Goal: Transaction & Acquisition: Obtain resource

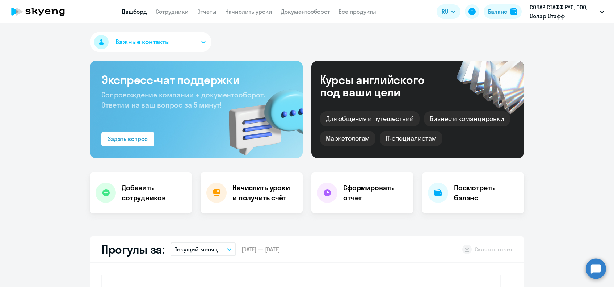
select select "30"
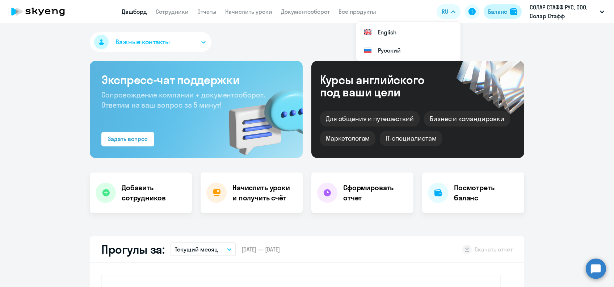
click at [492, 14] on div "Баланс" at bounding box center [497, 11] width 19 height 9
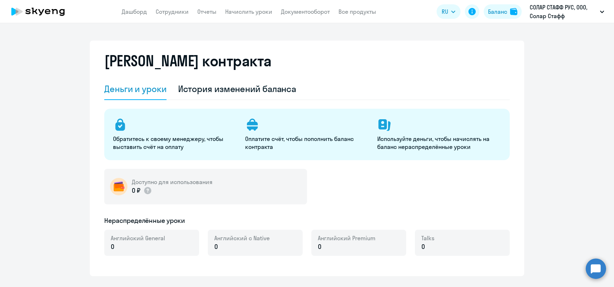
select select "english_adult_not_native_speaker"
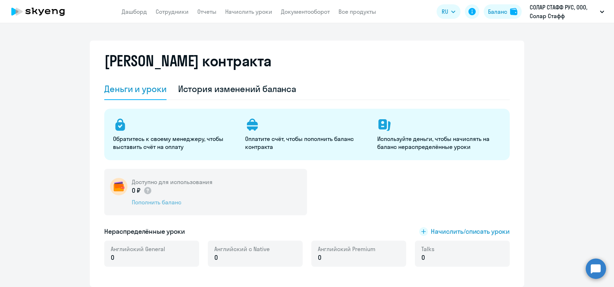
click at [153, 203] on div "Пополнить баланс" at bounding box center [172, 202] width 81 height 8
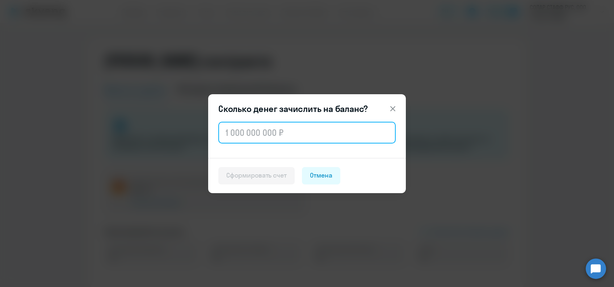
click at [260, 126] on input "text" at bounding box center [306, 133] width 177 height 22
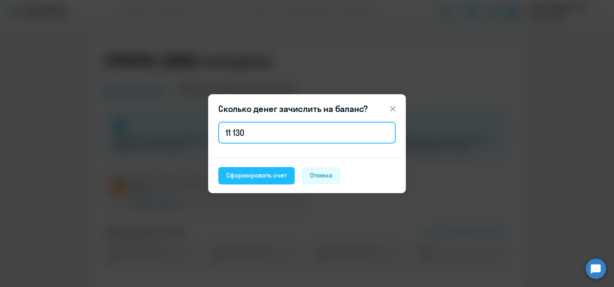
type input "11 130"
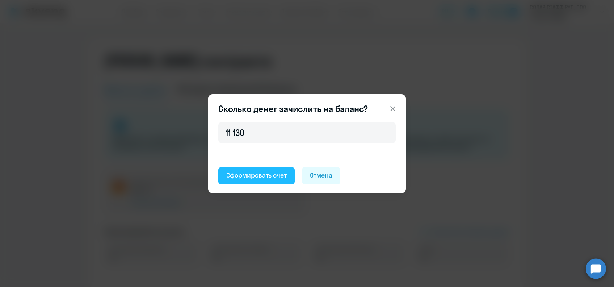
click at [269, 176] on div "Сформировать счет" at bounding box center [256, 175] width 60 height 9
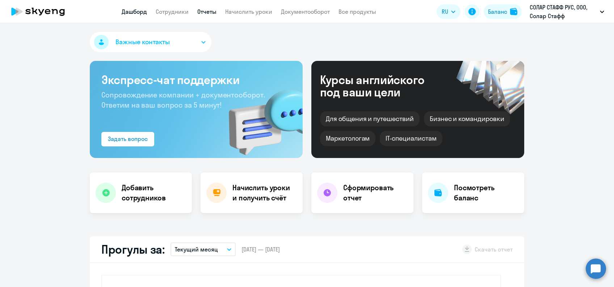
click at [208, 13] on link "Отчеты" at bounding box center [206, 11] width 19 height 7
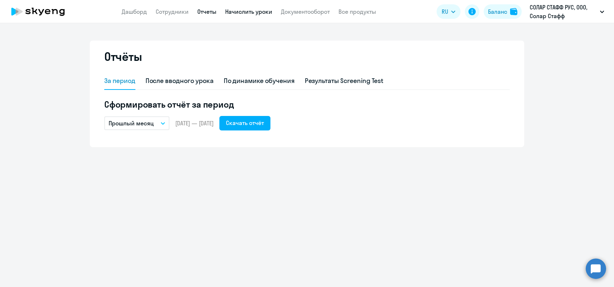
click at [261, 12] on link "Начислить уроки" at bounding box center [248, 11] width 47 height 7
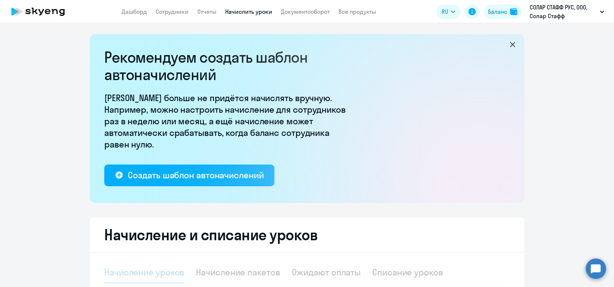
select select "10"
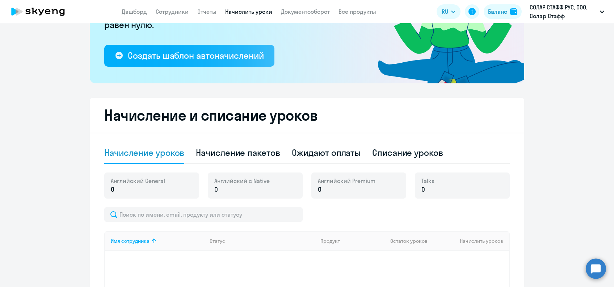
scroll to position [145, 0]
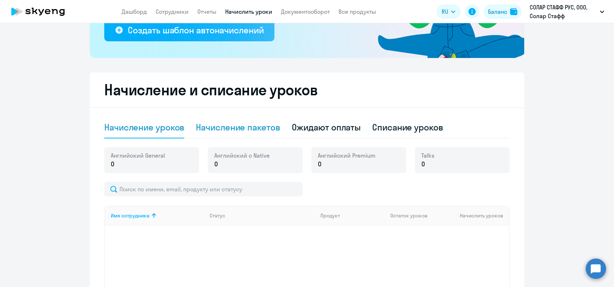
click at [227, 125] on div "Начисление пакетов" at bounding box center [238, 127] width 84 height 12
select select "10"
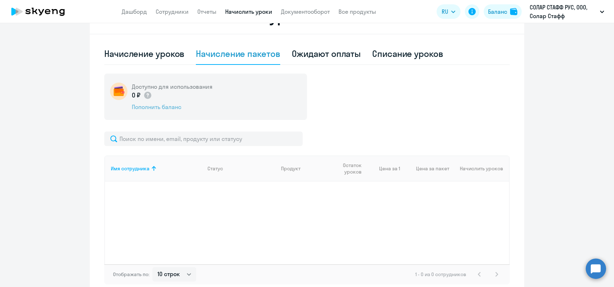
scroll to position [160, 0]
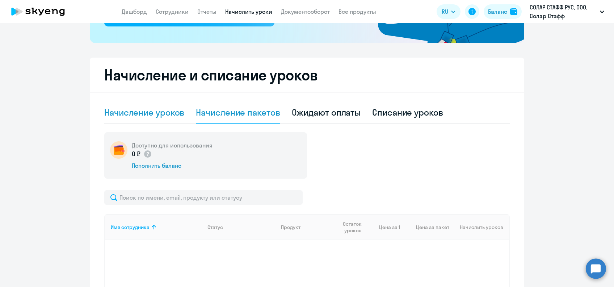
click at [150, 118] on div "Начисление уроков" at bounding box center [144, 113] width 80 height 22
select select "10"
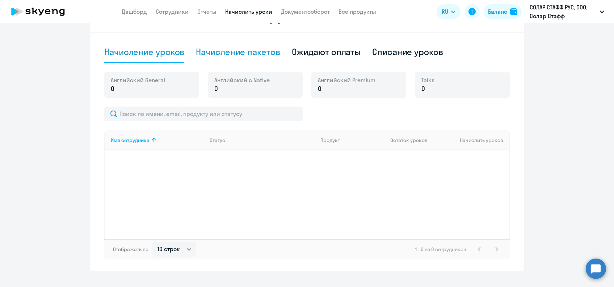
scroll to position [233, 0]
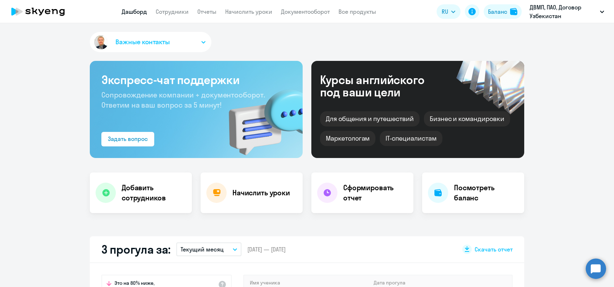
select select "30"
click at [203, 9] on link "Отчеты" at bounding box center [206, 11] width 19 height 7
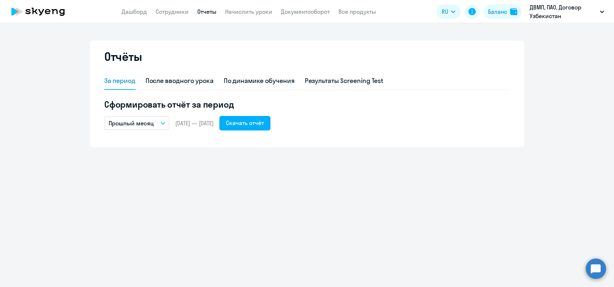
click at [157, 122] on button "Прошлый месяц" at bounding box center [136, 123] width 65 height 14
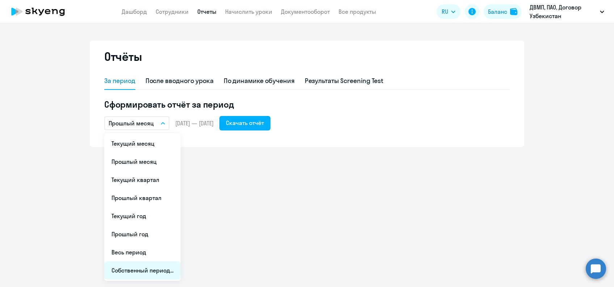
click at [154, 270] on li "Собственный период..." at bounding box center [142, 270] width 76 height 18
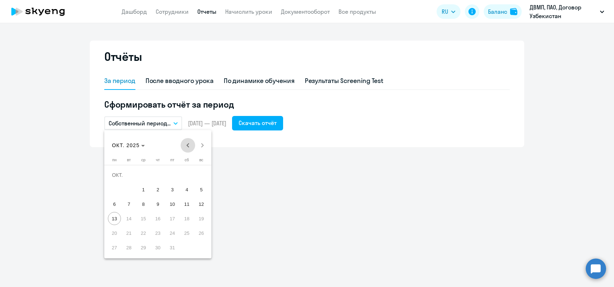
click at [186, 147] on span "Previous month" at bounding box center [188, 145] width 14 height 14
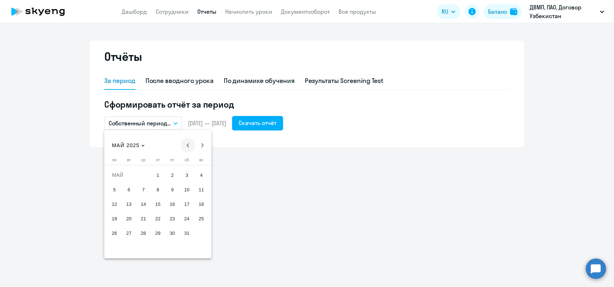
click at [186, 147] on span "Previous month" at bounding box center [188, 145] width 14 height 14
click at [144, 190] on span "1" at bounding box center [143, 189] width 13 height 13
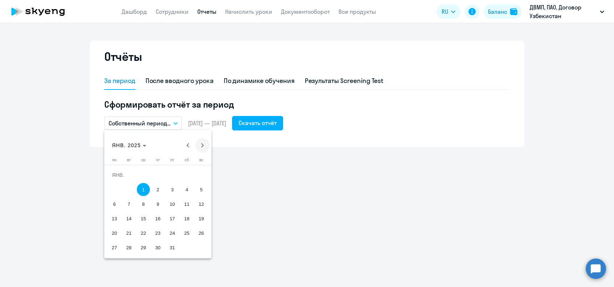
click at [205, 144] on span "Next month" at bounding box center [202, 145] width 14 height 14
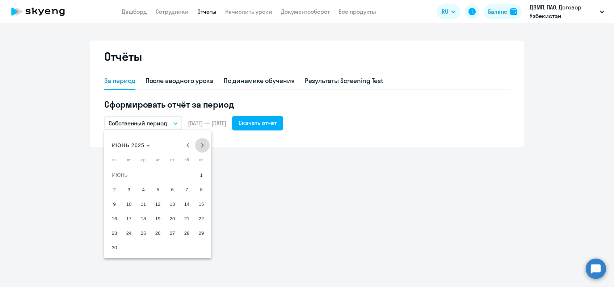
click at [205, 144] on span "Next month" at bounding box center [202, 145] width 14 height 14
click at [205, 145] on span "Next month" at bounding box center [202, 145] width 14 height 14
click at [119, 217] on span "13" at bounding box center [114, 218] width 13 height 13
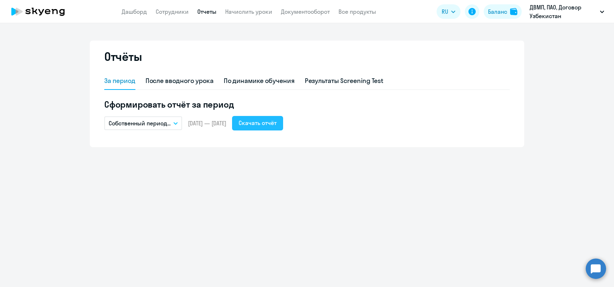
click at [274, 123] on div "Скачать отчёт" at bounding box center [258, 122] width 38 height 9
